Goal: Transaction & Acquisition: Purchase product/service

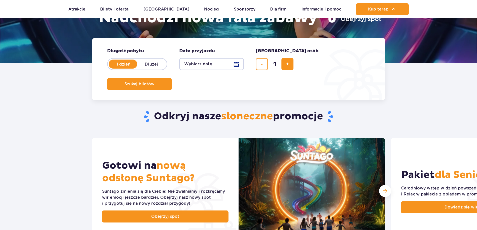
scroll to position [100, 0]
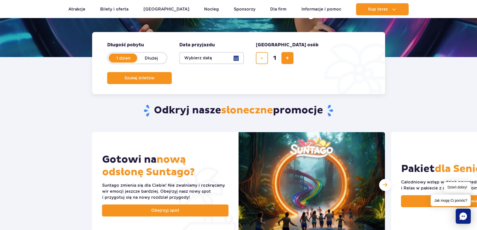
click at [238, 58] on button "Wybierz datę" at bounding box center [211, 58] width 65 height 12
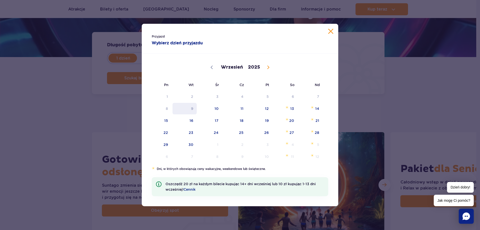
click at [190, 112] on span "9" at bounding box center [184, 109] width 25 height 12
click at [210, 109] on span "10" at bounding box center [209, 109] width 25 height 12
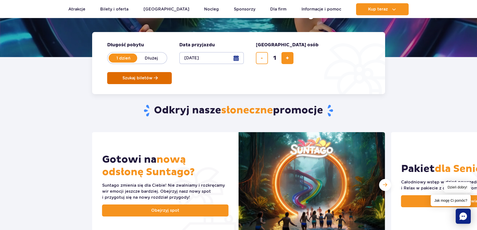
click at [152, 76] on span "Szukaj biletów" at bounding box center [137, 78] width 30 height 5
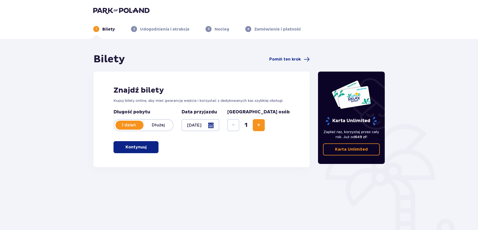
click at [158, 147] on button "Kontynuuj" at bounding box center [136, 147] width 45 height 12
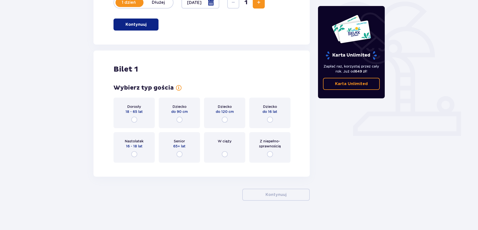
scroll to position [123, 0]
click at [147, 122] on div "Dorosły 18 - 65 lat" at bounding box center [134, 112] width 41 height 31
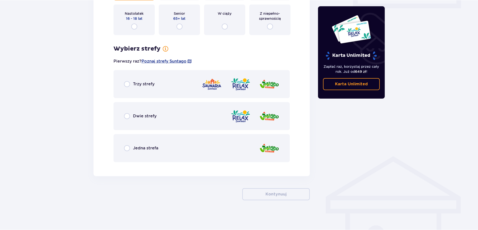
scroll to position [240, 0]
